Goal: Task Accomplishment & Management: Use online tool/utility

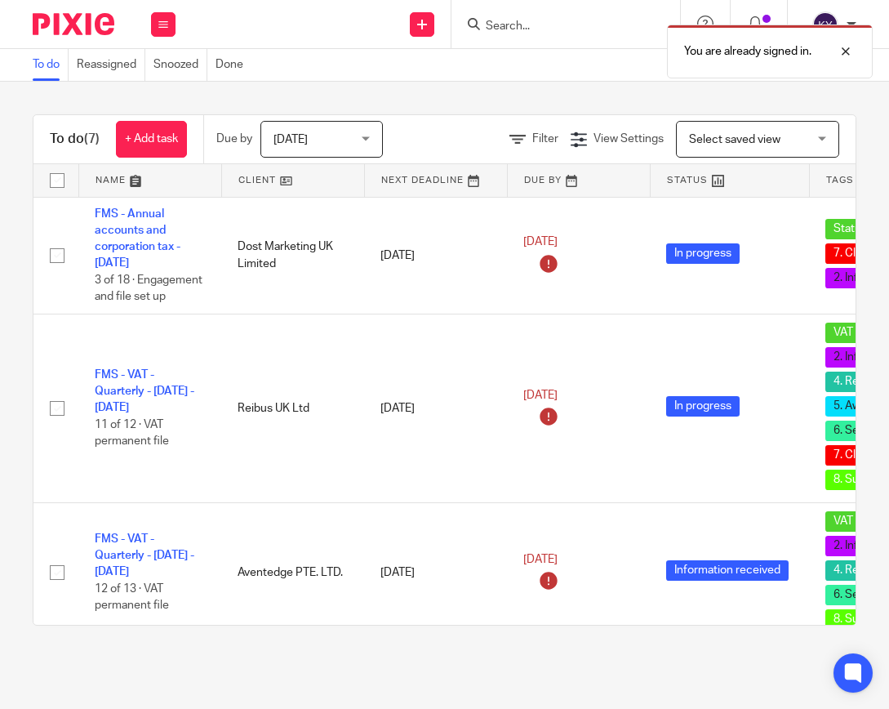
click at [567, 24] on div "You are already signed in." at bounding box center [659, 47] width 429 height 62
click at [848, 56] on div at bounding box center [833, 52] width 44 height 20
click at [843, 116] on div "To do (7) + Add task Due by Today Today Today Tomorrow This week Next week This…" at bounding box center [444, 370] width 889 height 576
click at [163, 22] on icon at bounding box center [163, 25] width 10 height 10
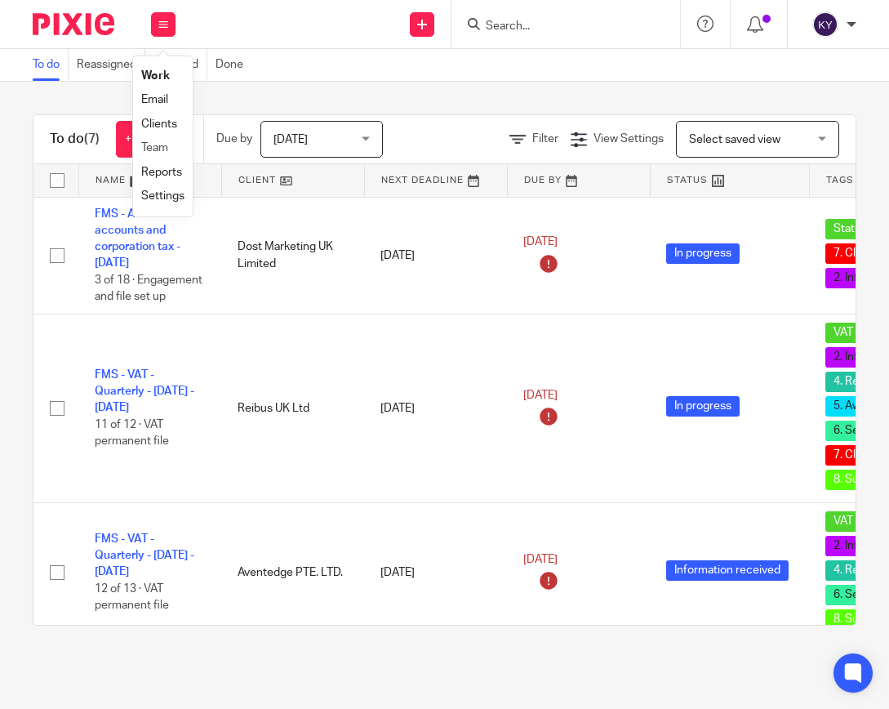
click at [165, 140] on li "Team" at bounding box center [162, 148] width 43 height 24
click at [158, 149] on link "Team" at bounding box center [154, 147] width 27 height 11
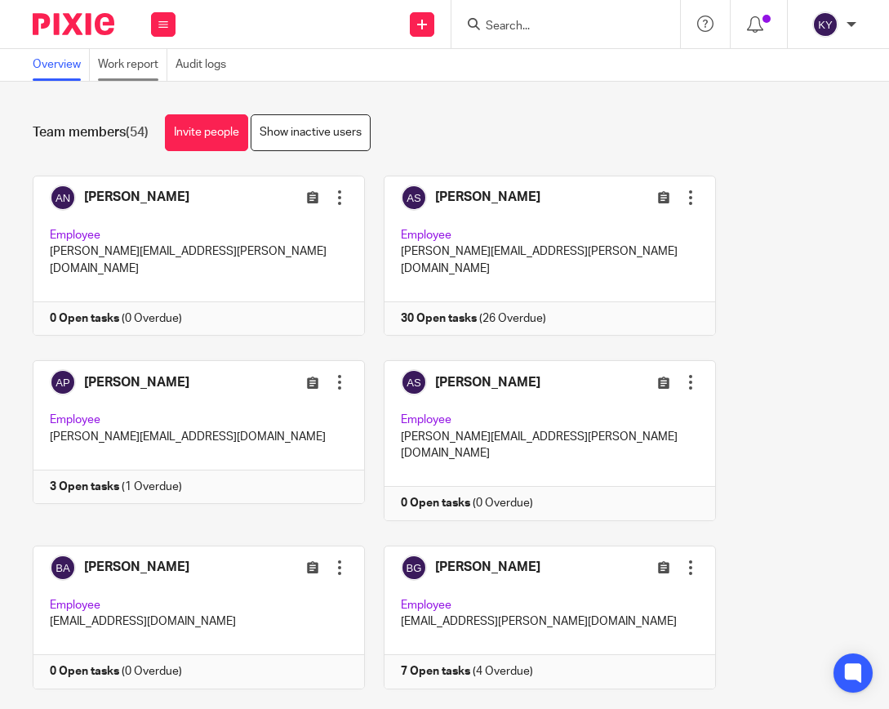
click at [138, 75] on link "Work report" at bounding box center [132, 65] width 69 height 32
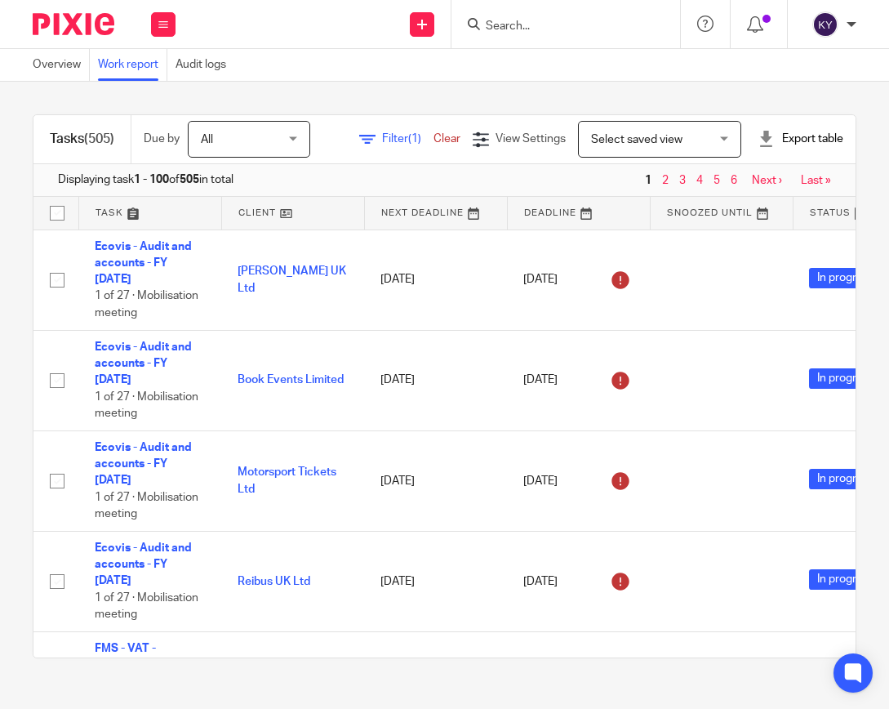
click at [741, 141] on div "Select saved view Select saved view" at bounding box center [659, 139] width 163 height 37
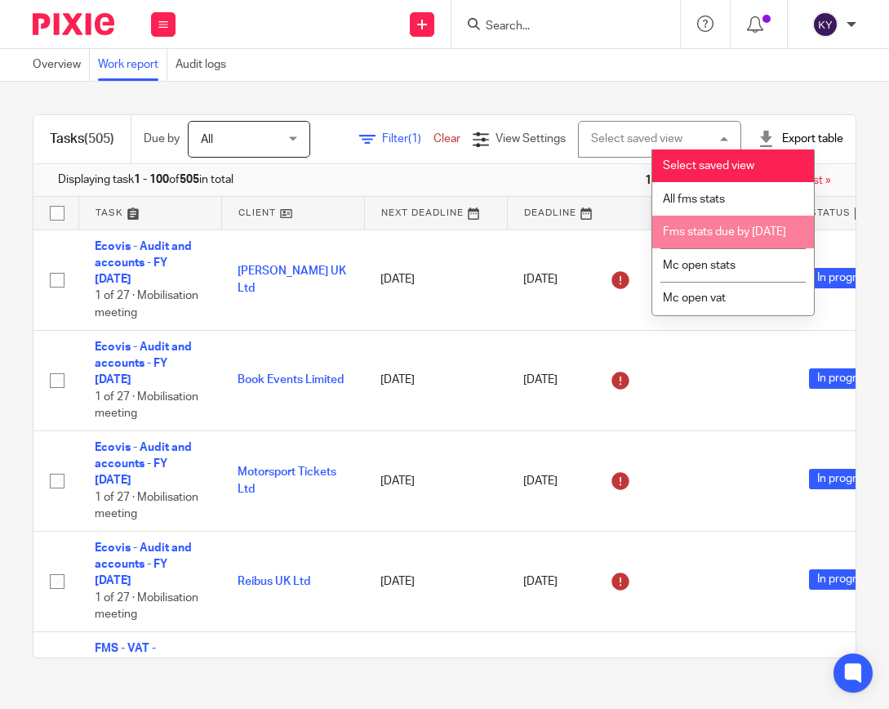
click at [730, 238] on span "Fms stats due by 30th september 2025" at bounding box center [724, 231] width 123 height 11
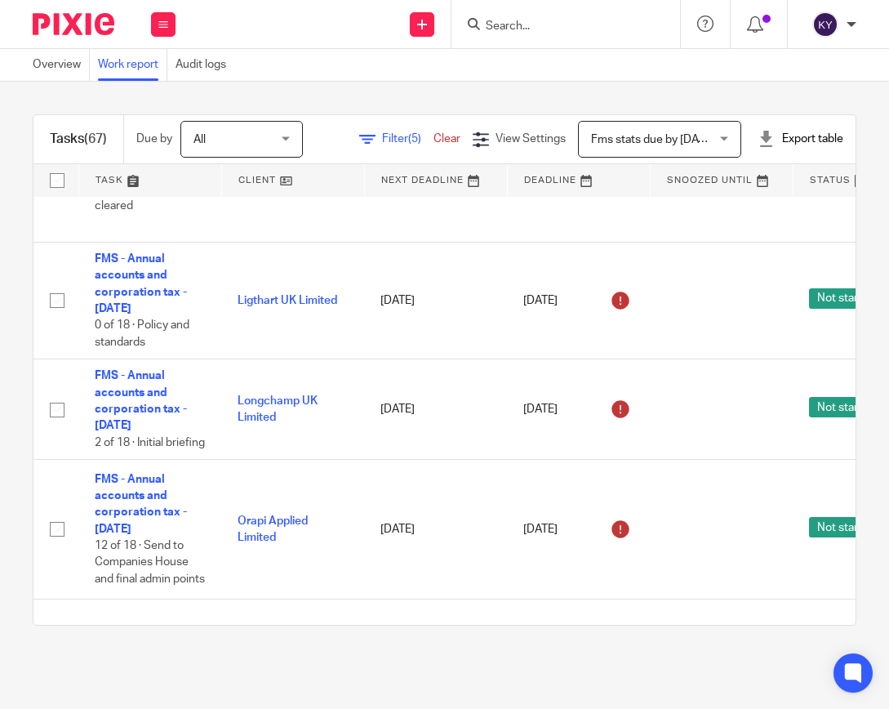
scroll to position [1224, 0]
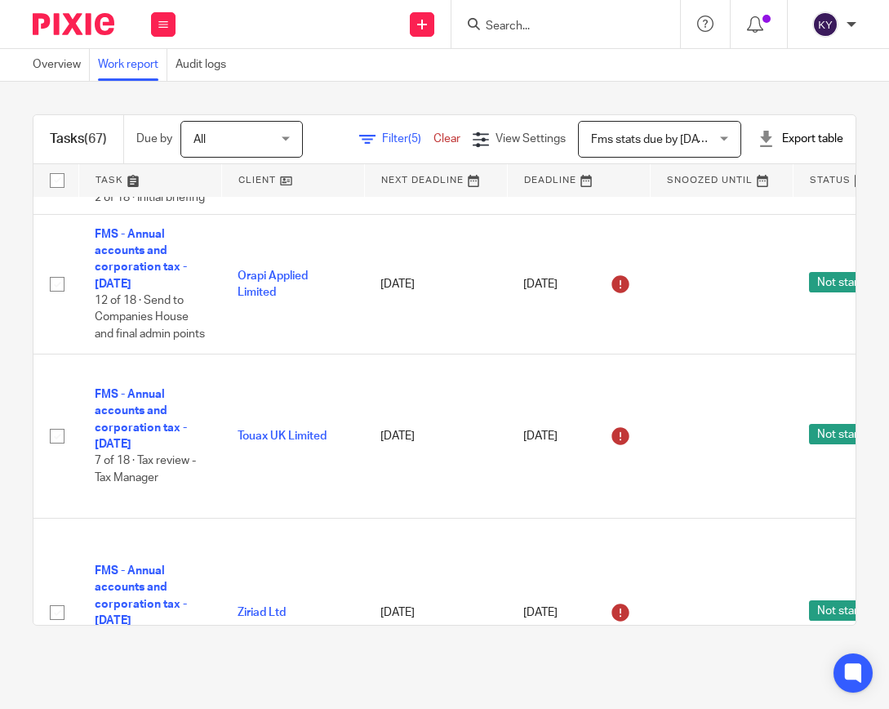
click at [741, 129] on div "Fms stats due by 30th september 2025 Fms stats due by 30th september 2025" at bounding box center [659, 139] width 163 height 37
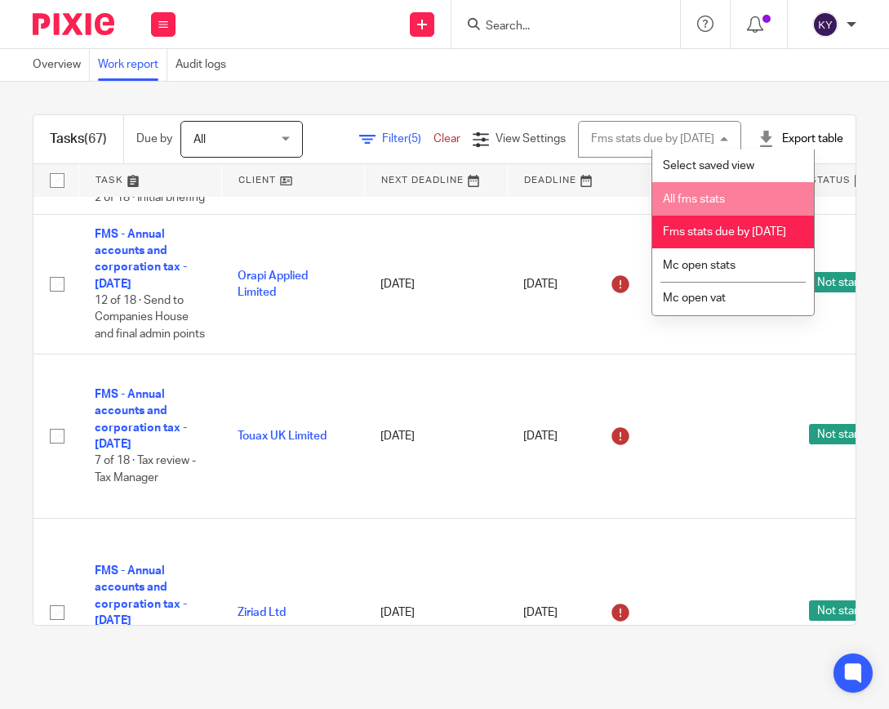
click at [727, 196] on li "All fms stats" at bounding box center [733, 198] width 162 height 33
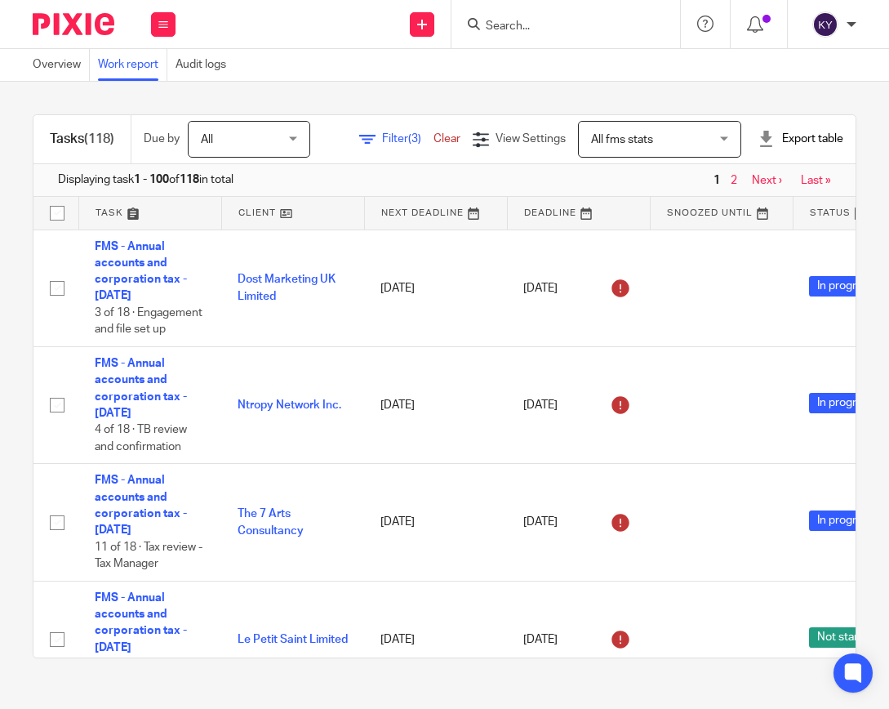
click at [421, 133] on span "(3)" at bounding box center [414, 138] width 13 height 11
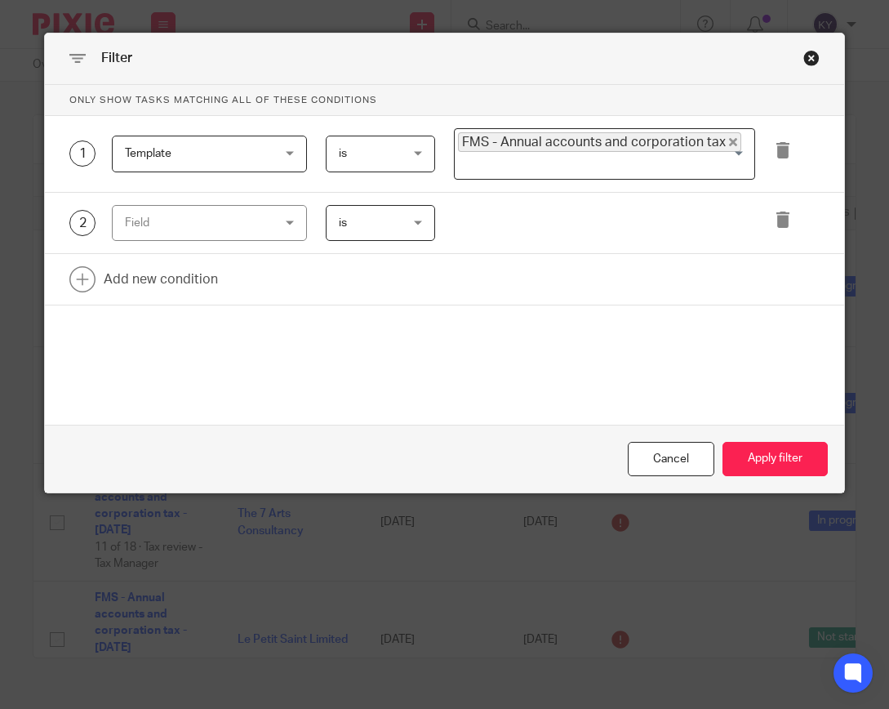
click at [251, 231] on div "Field" at bounding box center [197, 223] width 144 height 34
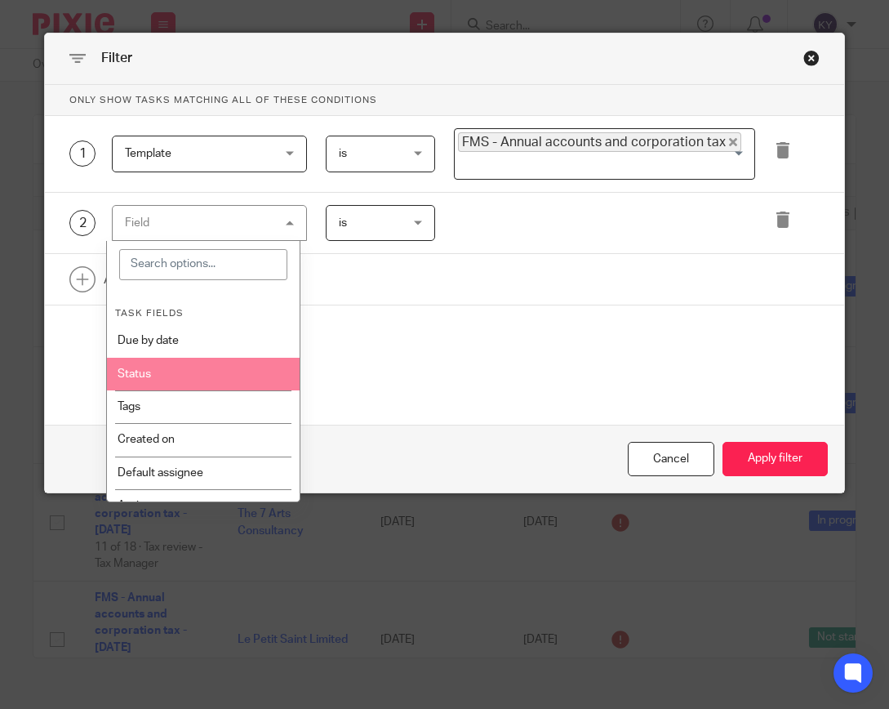
click at [171, 372] on li "Status" at bounding box center [203, 374] width 193 height 33
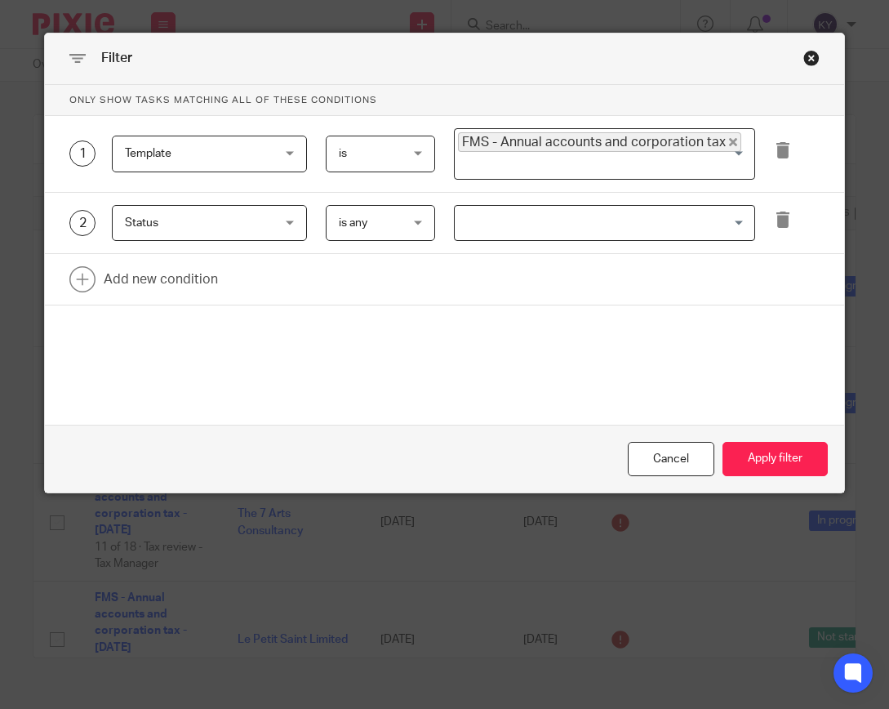
click at [503, 231] on input "Search for option" at bounding box center [600, 223] width 289 height 29
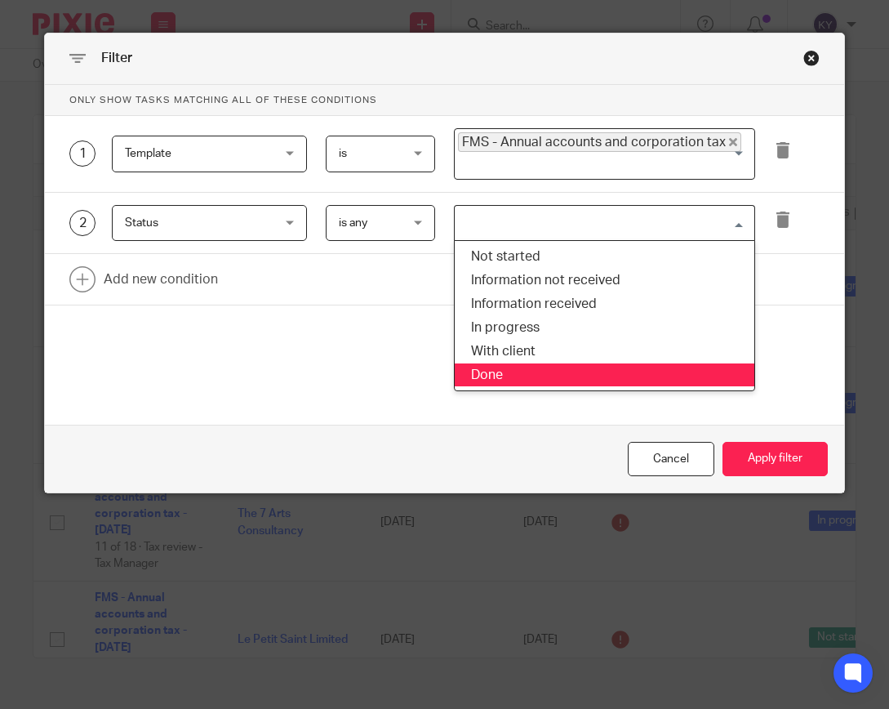
click at [509, 366] on li "Done" at bounding box center [605, 375] width 300 height 24
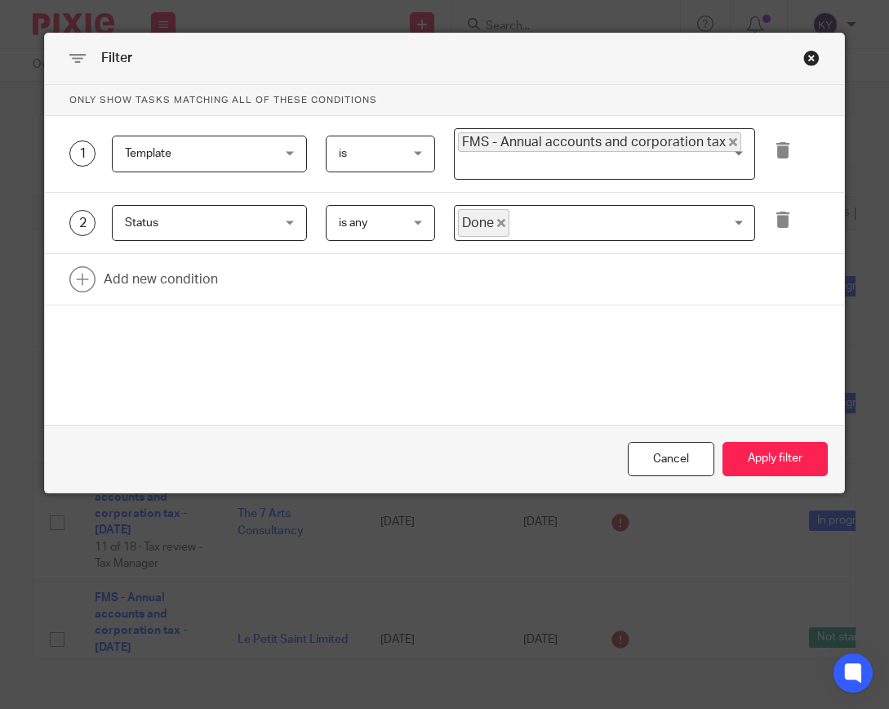
click at [451, 349] on div "Only show tasks matching all of these conditions 1 Template Template Task field…" at bounding box center [444, 225] width 798 height 280
click at [771, 467] on button "Apply filter" at bounding box center [774, 459] width 105 height 35
